Goal: Task Accomplishment & Management: Manage account settings

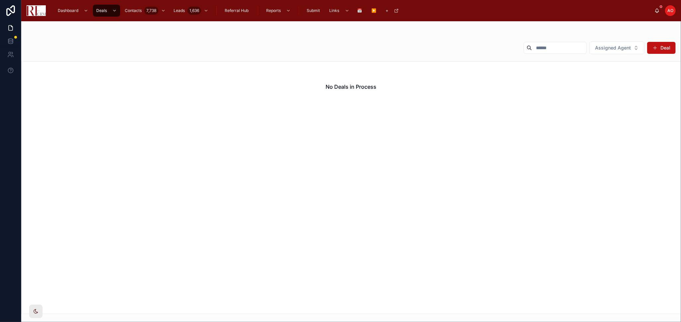
click at [568, 47] on input "text" at bounding box center [559, 47] width 54 height 9
type input "****"
click at [612, 52] on button "Assigned Agent" at bounding box center [616, 47] width 55 height 13
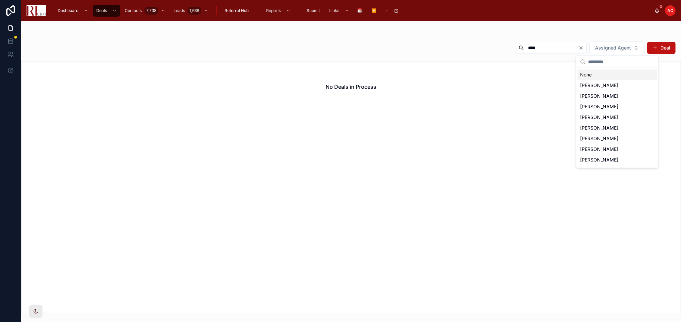
click at [599, 76] on div "None" at bounding box center [617, 74] width 80 height 11
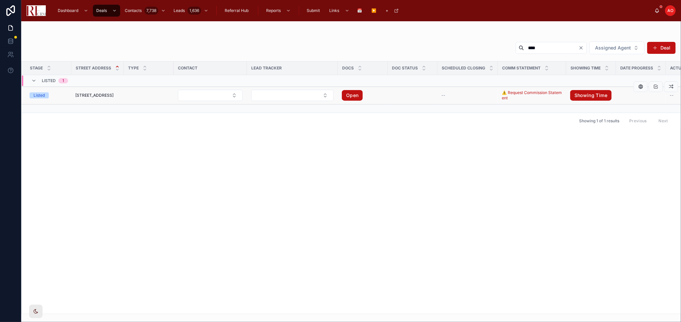
click at [93, 93] on span "[STREET_ADDRESS]" at bounding box center [94, 95] width 38 height 5
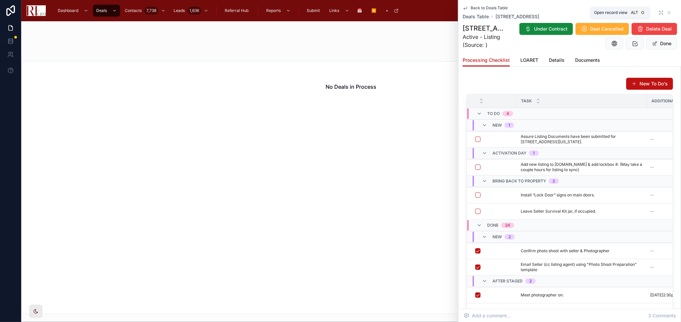
click at [659, 11] on icon at bounding box center [659, 11] width 1 height 1
click at [654, 11] on div "Dashboard Deals Contacts 7,738 Leads 1,636 Referral Hub Reports Submit Links 📅 …" at bounding box center [352, 10] width 603 height 15
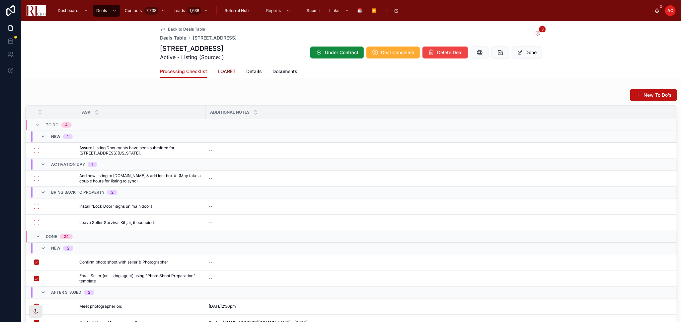
click at [218, 71] on span "LOARET" at bounding box center [227, 71] width 18 height 7
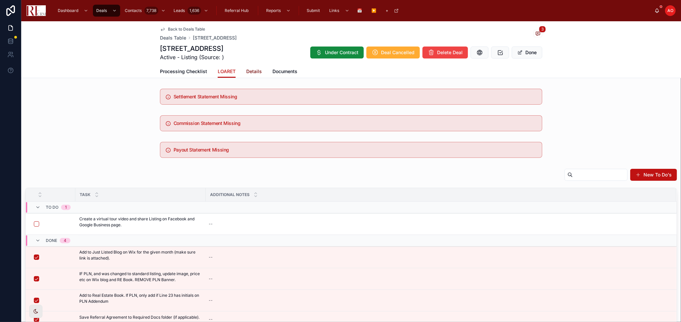
click at [248, 71] on span "Details" at bounding box center [254, 71] width 16 height 7
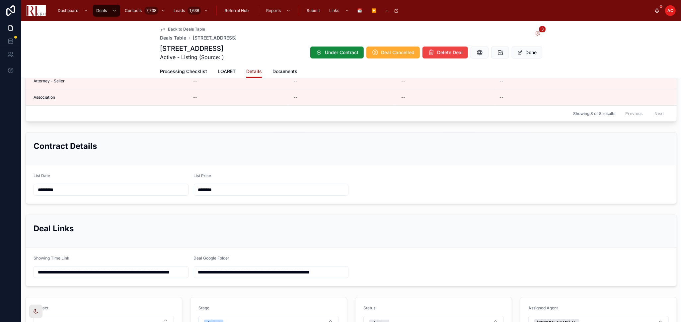
scroll to position [258, 0]
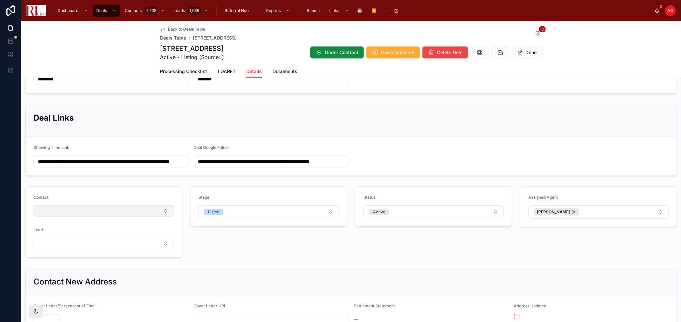
click at [102, 210] on button "Select Button" at bounding box center [104, 210] width 140 height 11
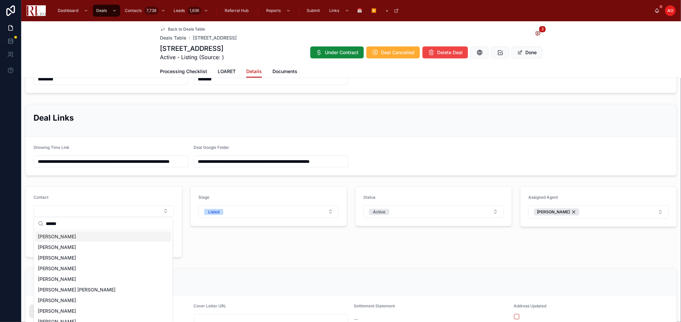
type input "******"
click at [86, 236] on div "[PERSON_NAME]" at bounding box center [103, 236] width 136 height 11
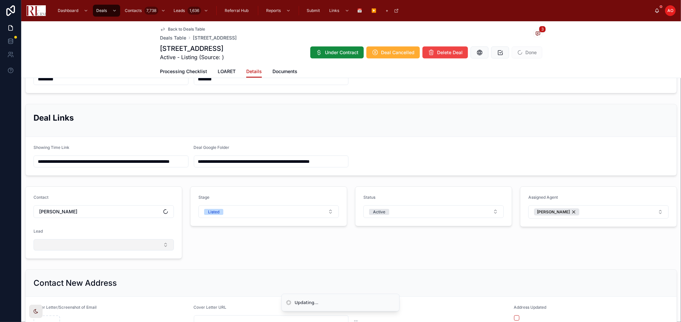
click at [89, 245] on button "Select Button" at bounding box center [104, 244] width 140 height 11
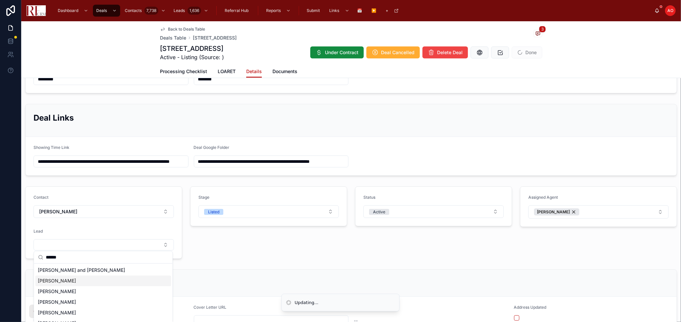
type input "******"
click at [92, 275] on div "[PERSON_NAME]" at bounding box center [103, 280] width 136 height 11
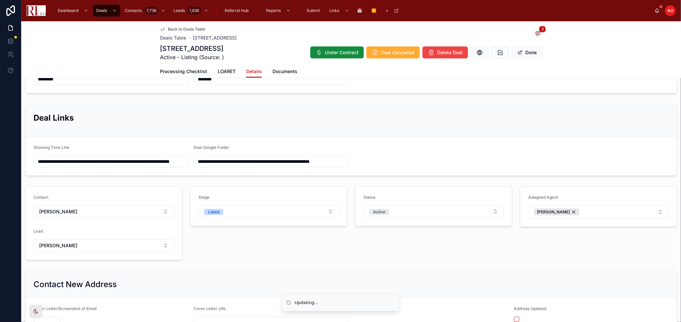
click at [397, 96] on div "**********" at bounding box center [351, 115] width 660 height 575
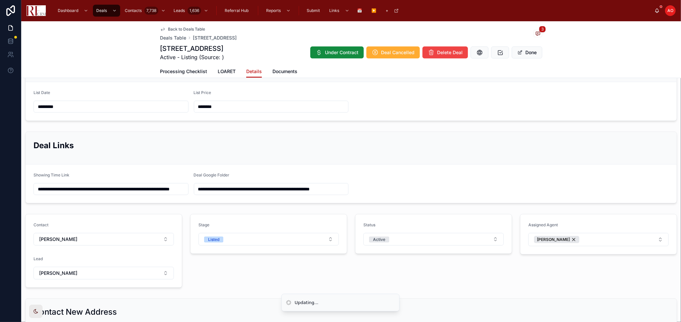
scroll to position [184, 0]
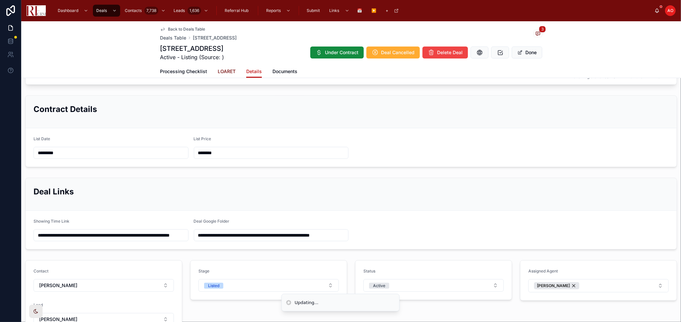
click at [223, 72] on span "LOARET" at bounding box center [227, 71] width 18 height 7
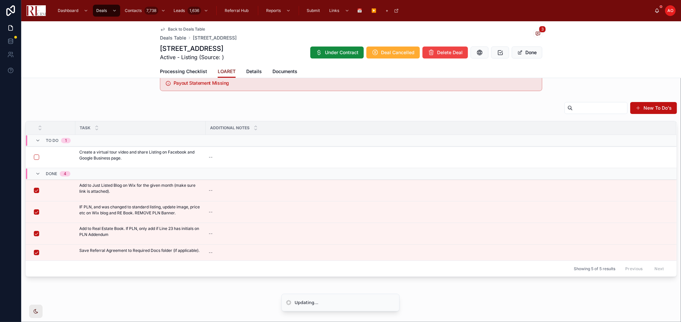
scroll to position [66, 0]
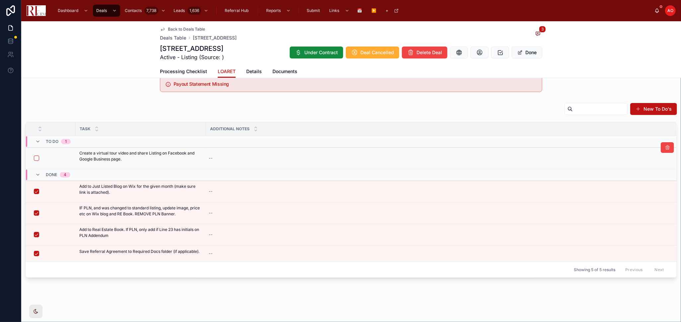
click at [126, 158] on p "Create a virtual tour video and share Listing on Facebook and Google Business p…" at bounding box center [140, 156] width 122 height 12
click at [36, 158] on button "button" at bounding box center [36, 157] width 5 height 5
click at [608, 43] on div "Back to Deals Table Deals Table [STREET_ADDRESS] [STREET_ADDRESS] Active - List…" at bounding box center [351, 49] width 660 height 57
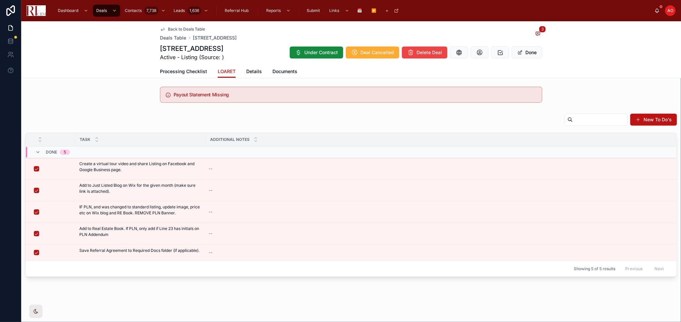
scroll to position [54, 0]
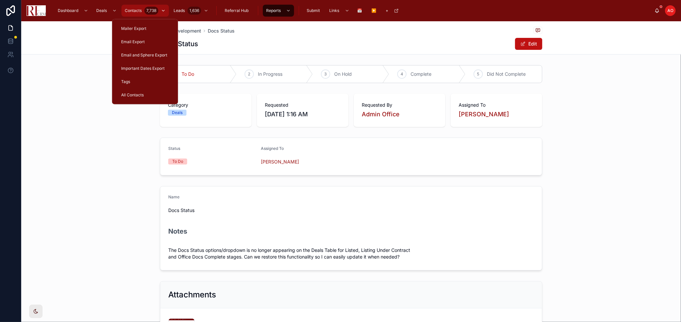
click at [126, 12] on span "Contacts" at bounding box center [133, 10] width 17 height 5
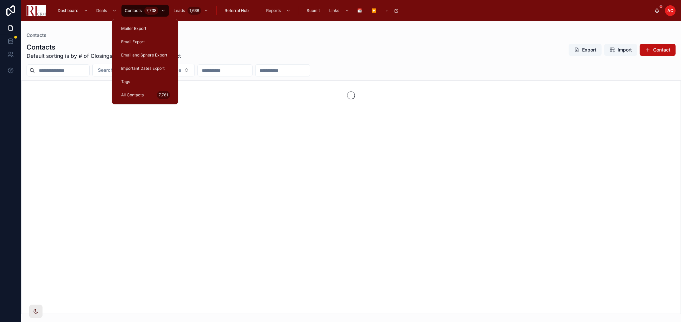
click at [54, 70] on input "text" at bounding box center [62, 70] width 54 height 9
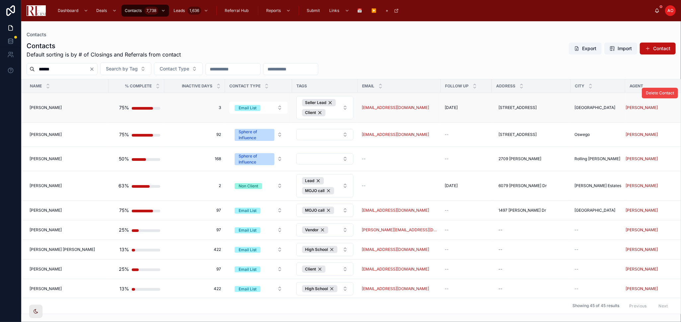
type input "******"
click at [38, 107] on span "[PERSON_NAME]" at bounding box center [46, 107] width 32 height 5
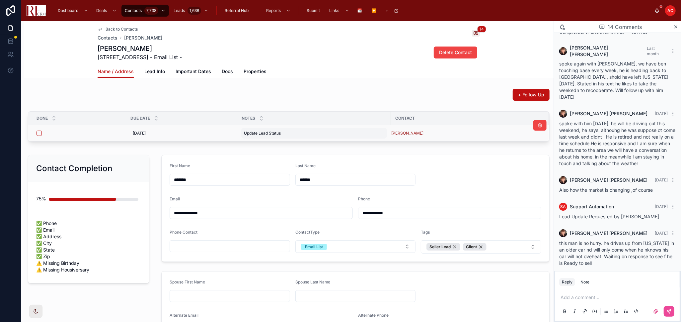
scroll to position [147, 0]
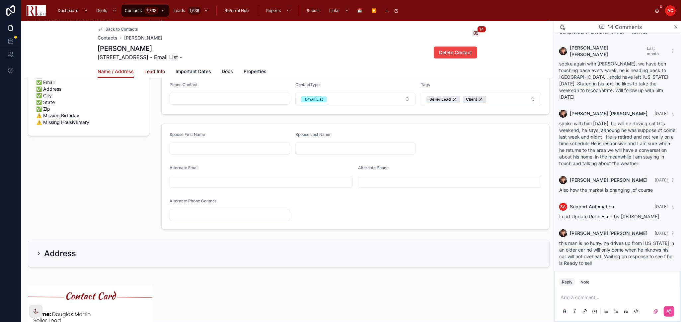
click at [152, 73] on span "Lead Info" at bounding box center [154, 71] width 21 height 7
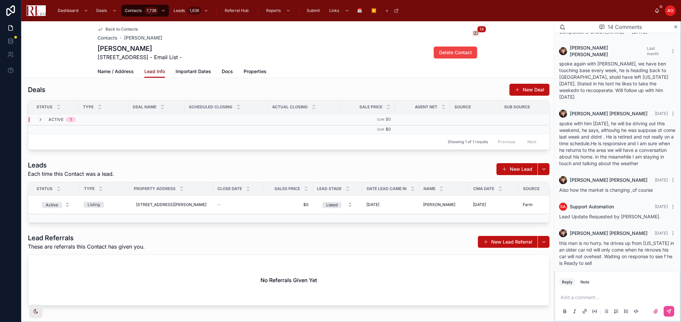
scroll to position [23, 0]
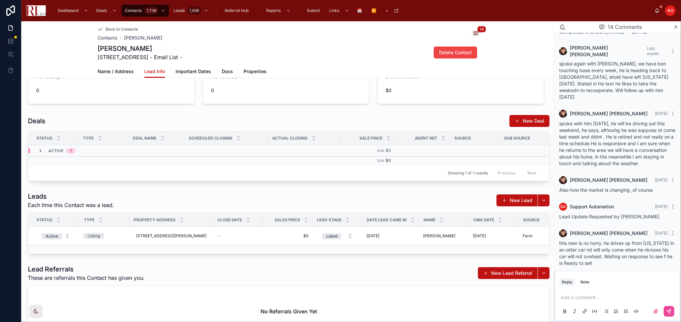
click at [39, 149] on icon at bounding box center [40, 150] width 5 height 5
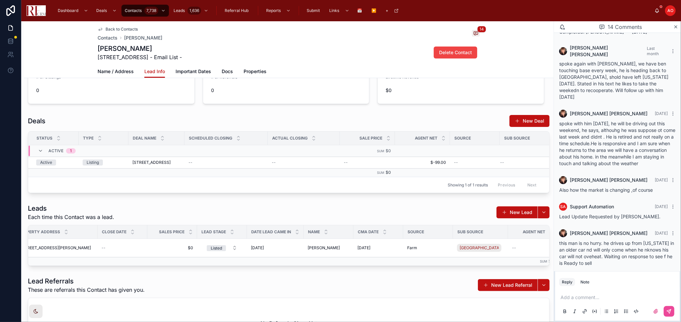
scroll to position [0, 0]
